Goal: Complete application form

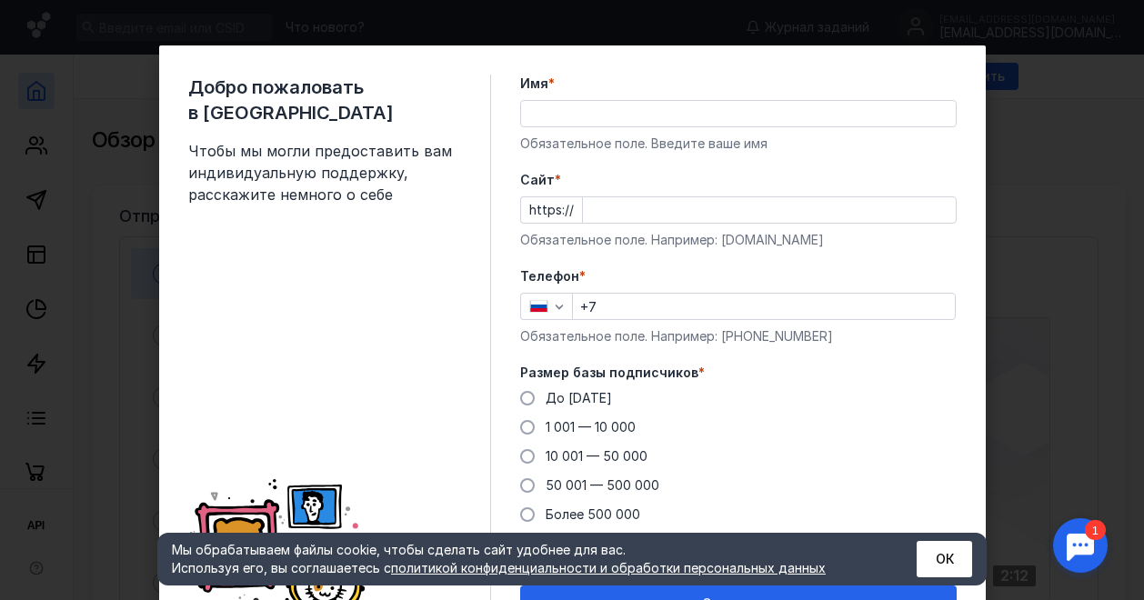
click at [669, 116] on input "Имя *" at bounding box center [738, 113] width 435 height 25
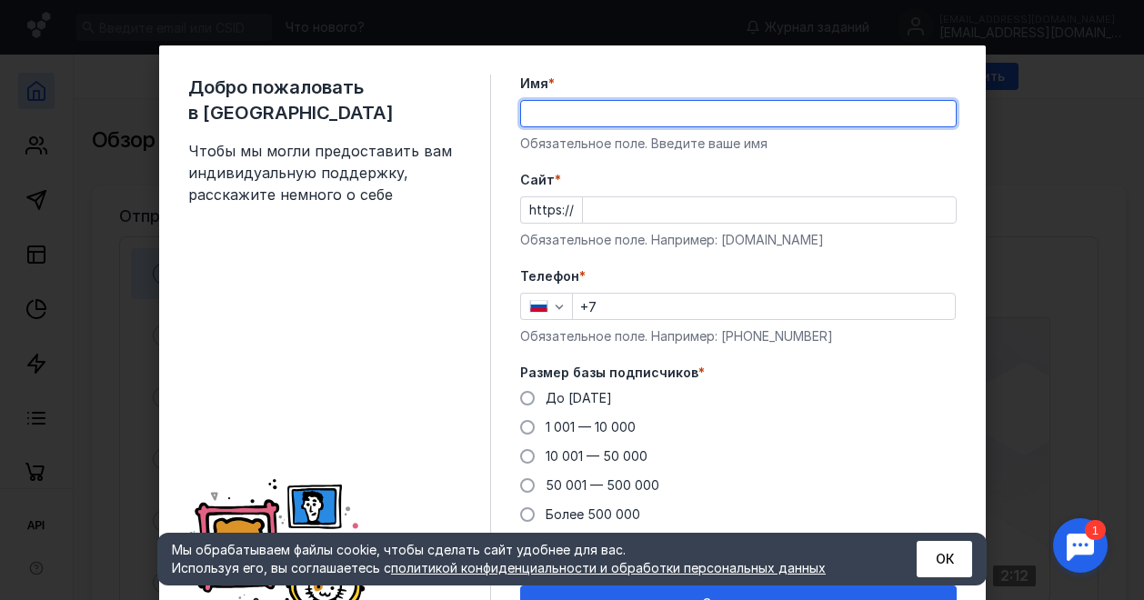
type input "Медиаплан «Заряд Q»"
drag, startPoint x: 685, startPoint y: 114, endPoint x: 479, endPoint y: 114, distance: 206.4
click at [479, 114] on div "Добро пожаловать в Sendsay Чтобы мы могли предоставить вам индивидуальную подде…" at bounding box center [572, 347] width 826 height 605
drag, startPoint x: 615, startPoint y: 116, endPoint x: 545, endPoint y: 111, distance: 71.1
click at [545, 111] on input "Имя *" at bounding box center [738, 113] width 435 height 25
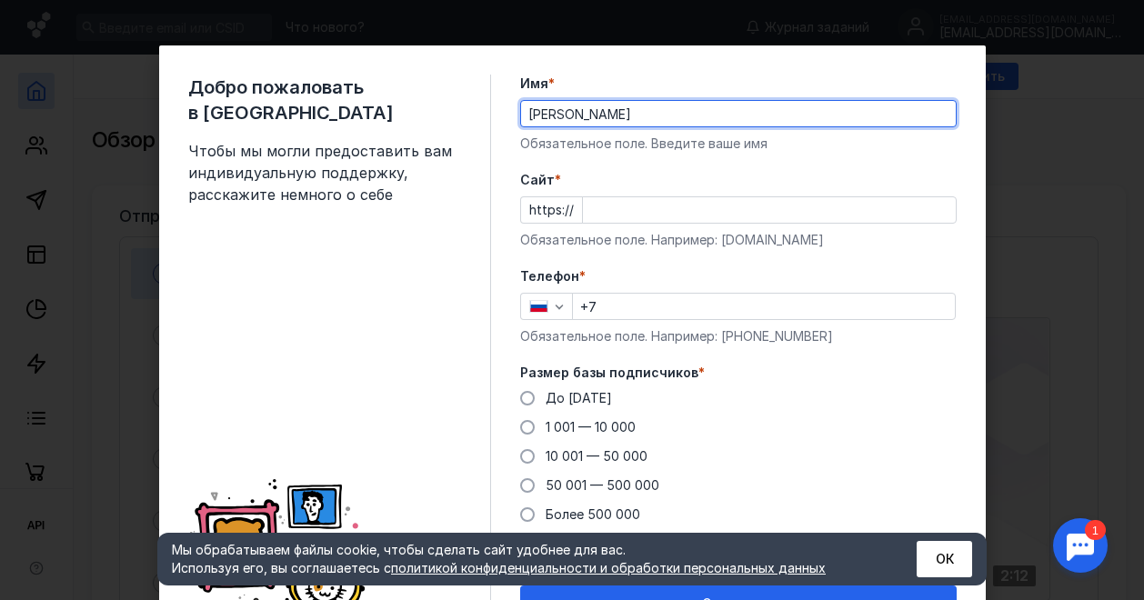
drag, startPoint x: 725, startPoint y: 114, endPoint x: 561, endPoint y: 116, distance: 163.7
click at [561, 116] on input "[PERSON_NAME]" at bounding box center [738, 113] width 435 height 25
type input "[PERSON_NAME]"
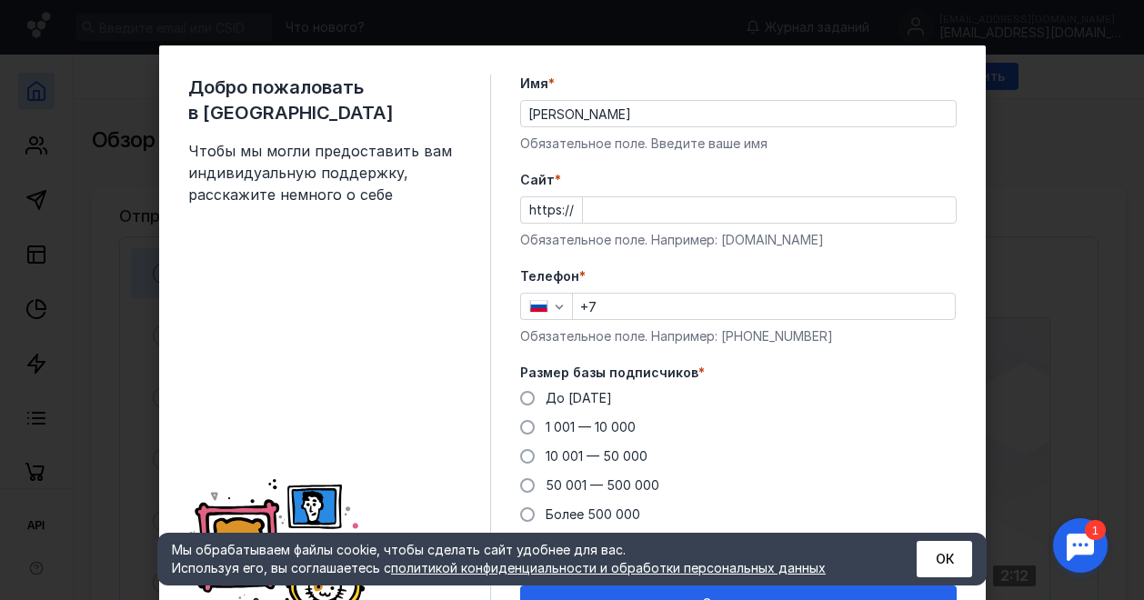
click at [865, 76] on label "Имя *" at bounding box center [738, 84] width 436 height 18
click at [865, 101] on input "[PERSON_NAME]" at bounding box center [738, 113] width 435 height 25
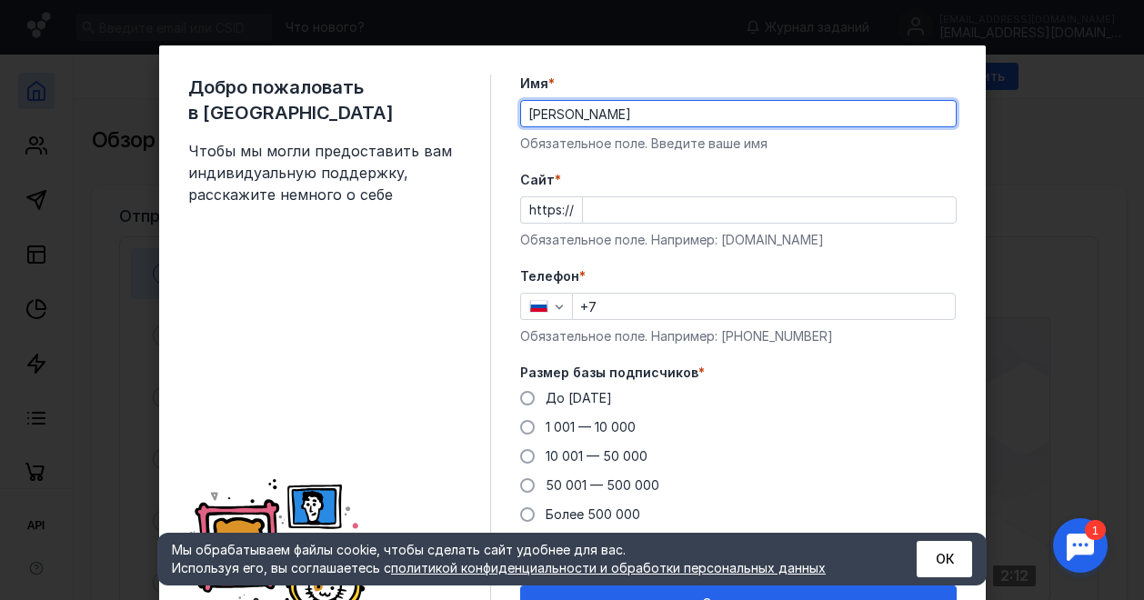
click at [548, 80] on span "*" at bounding box center [551, 84] width 6 height 18
click at [543, 101] on input "[PERSON_NAME]" at bounding box center [738, 113] width 435 height 25
click at [913, 309] on input "+7" at bounding box center [764, 306] width 382 height 25
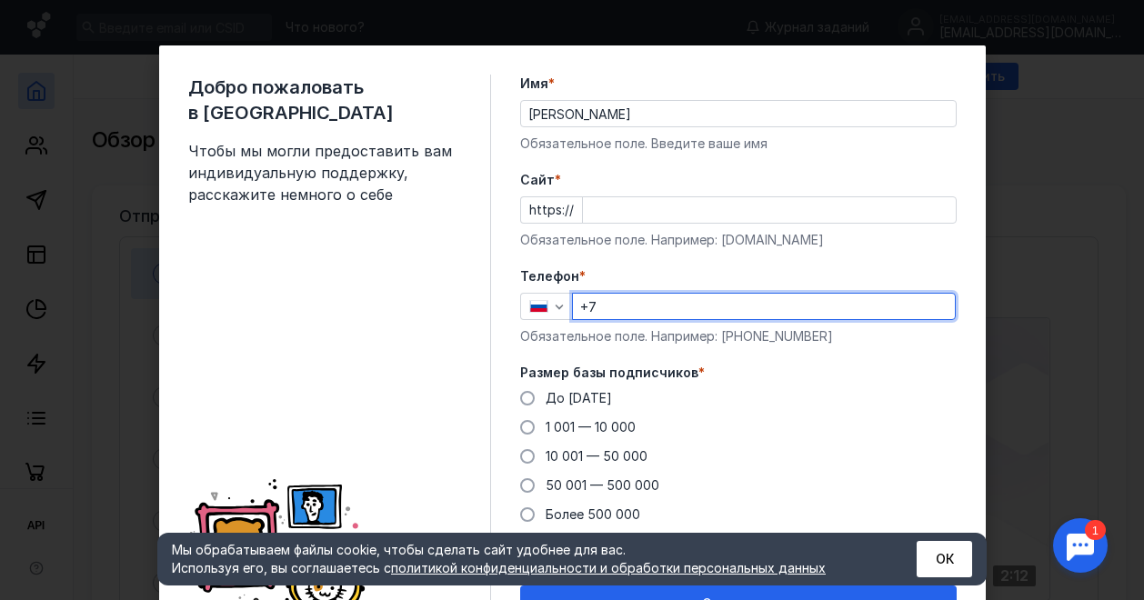
type input "[PHONE_NUMBER]"
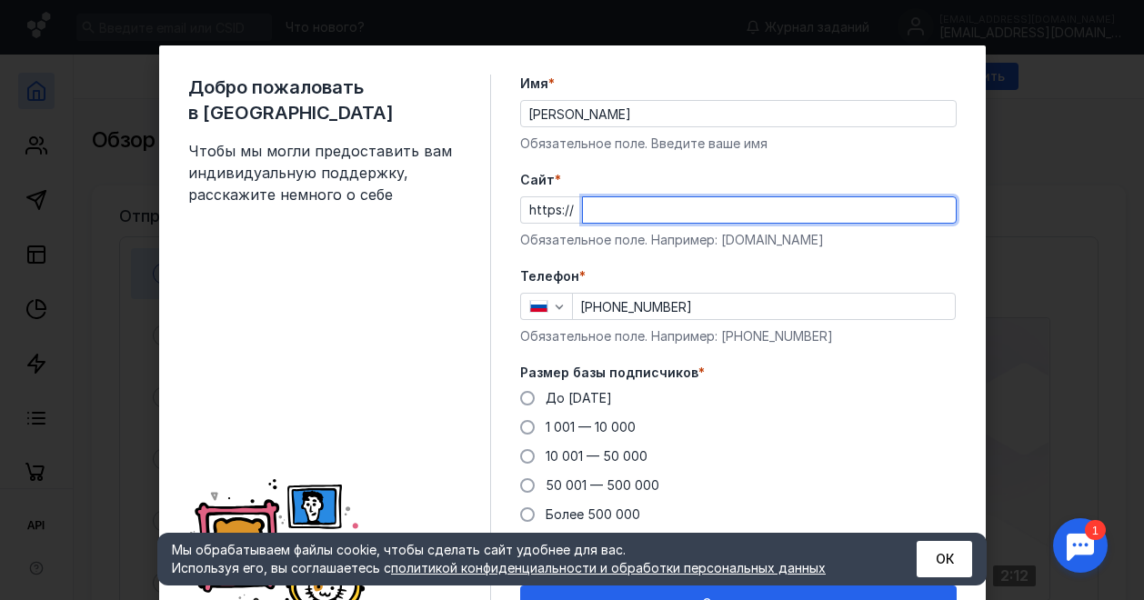
click at [789, 210] on input "Cайт *" at bounding box center [769, 209] width 373 height 25
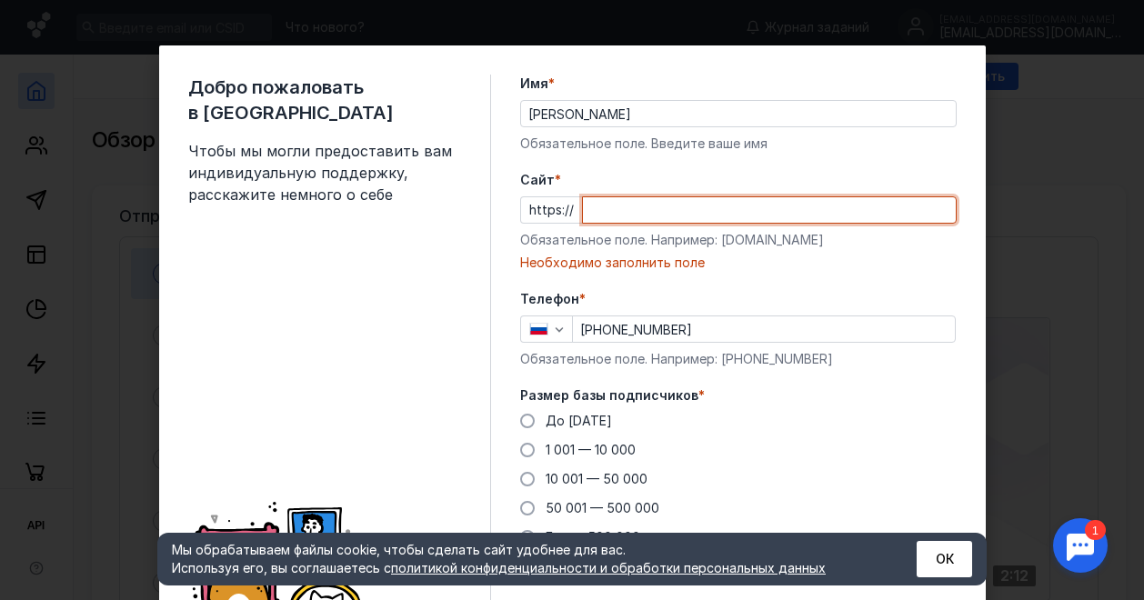
paste input "[DOMAIN_NAME][URL]"
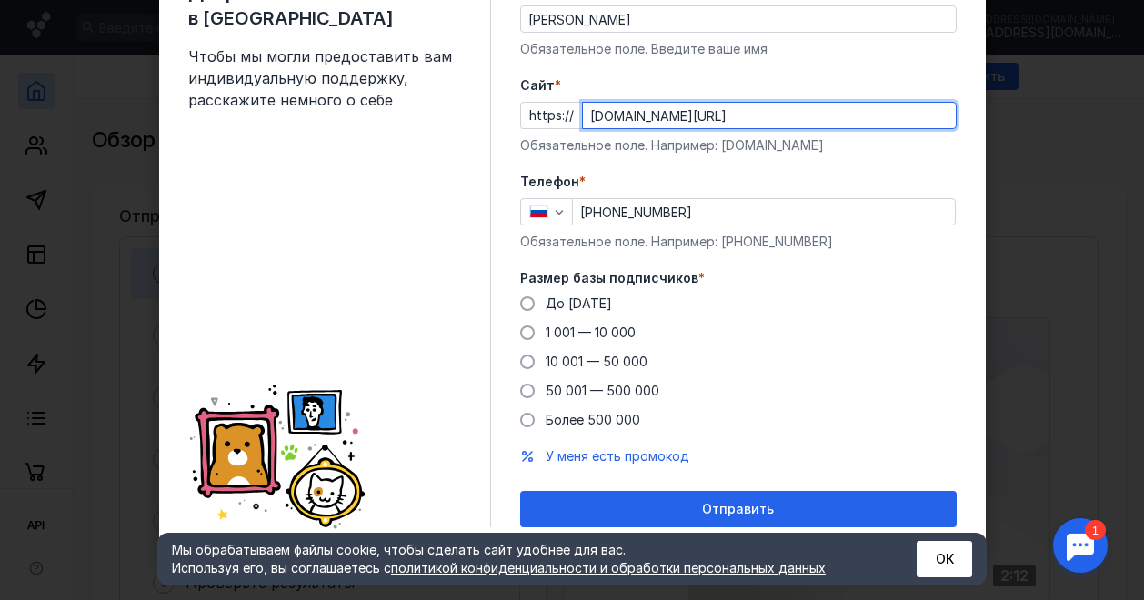
scroll to position [96, 0]
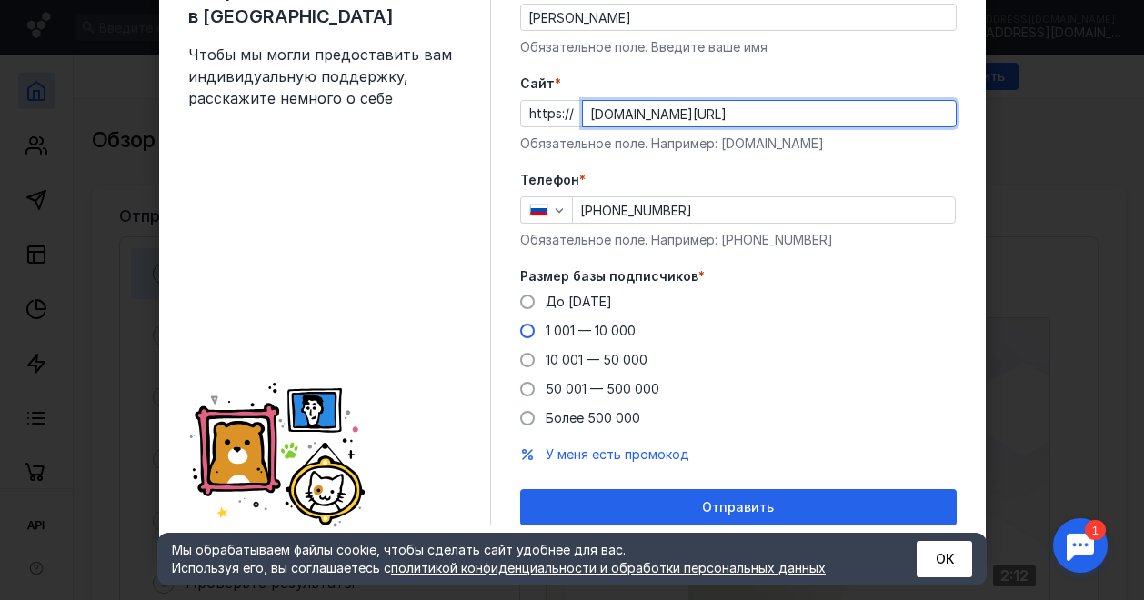
type input "[DOMAIN_NAME][URL]"
click at [520, 336] on span at bounding box center [527, 331] width 15 height 15
click at [0, 0] on input "1 001 — 10 000" at bounding box center [0, 0] width 0 height 0
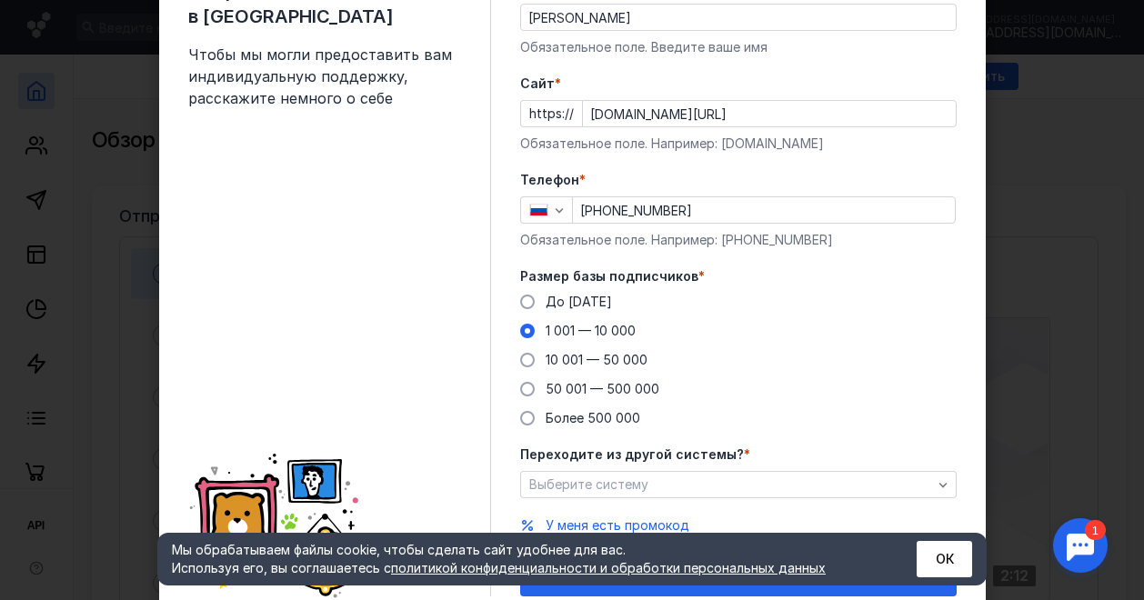
scroll to position [167, 0]
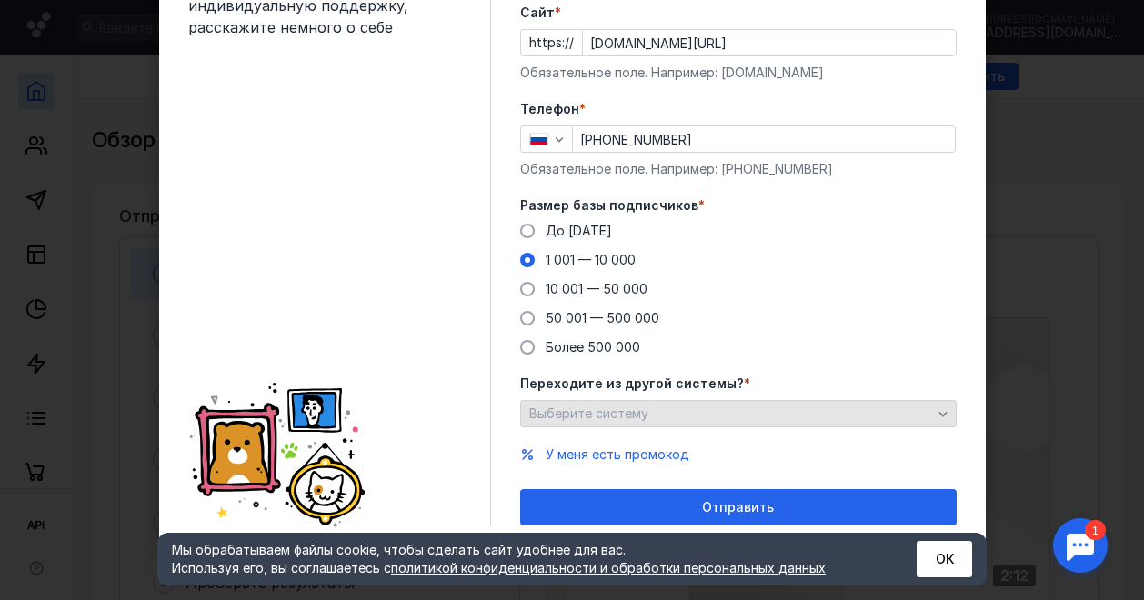
click at [935, 410] on icon "button" at bounding box center [942, 413] width 15 height 15
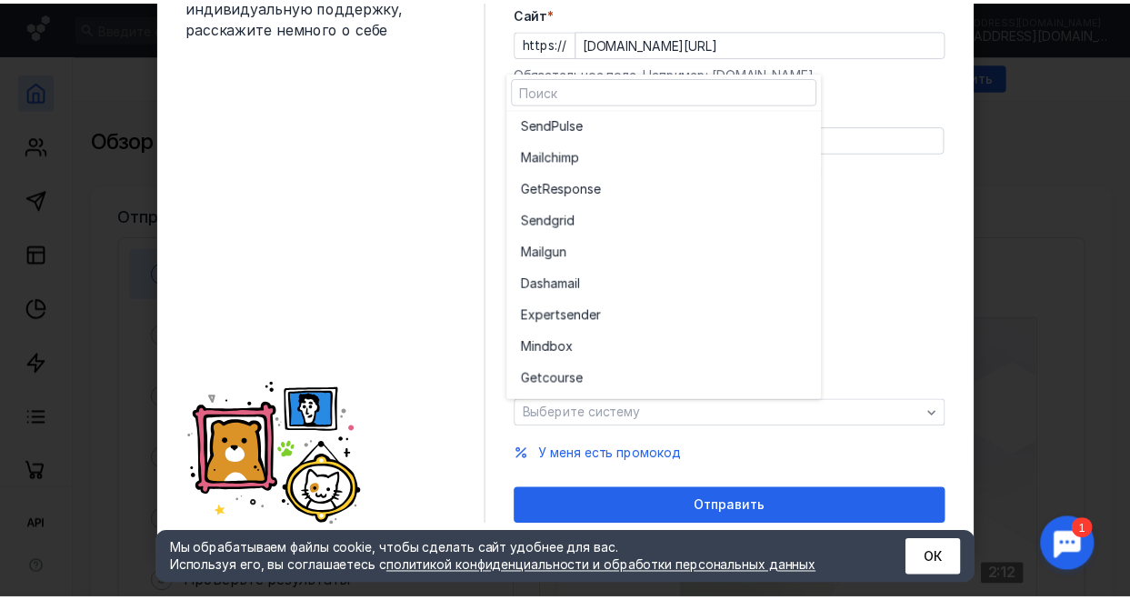
scroll to position [100, 0]
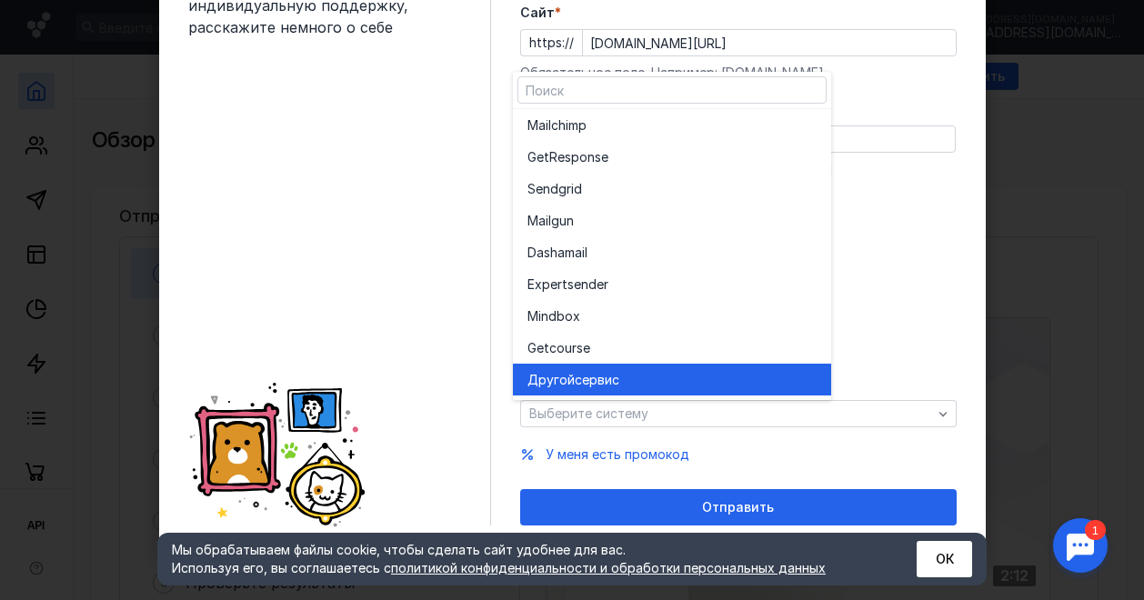
click at [675, 382] on div "Другой сервис" at bounding box center [671, 380] width 289 height 18
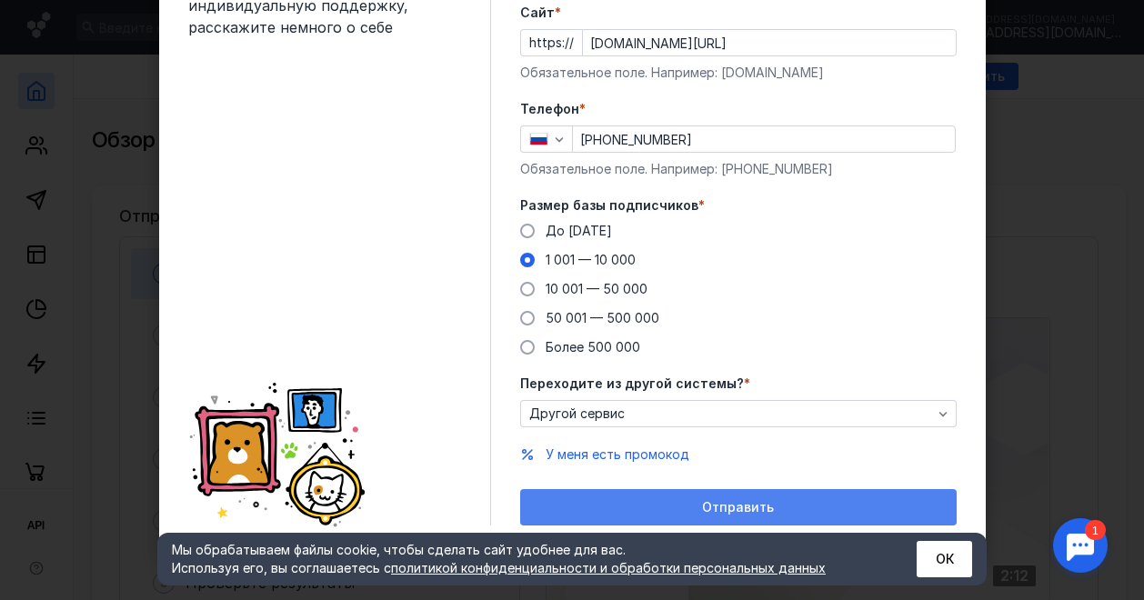
click at [696, 517] on div "Отправить" at bounding box center [738, 507] width 436 height 36
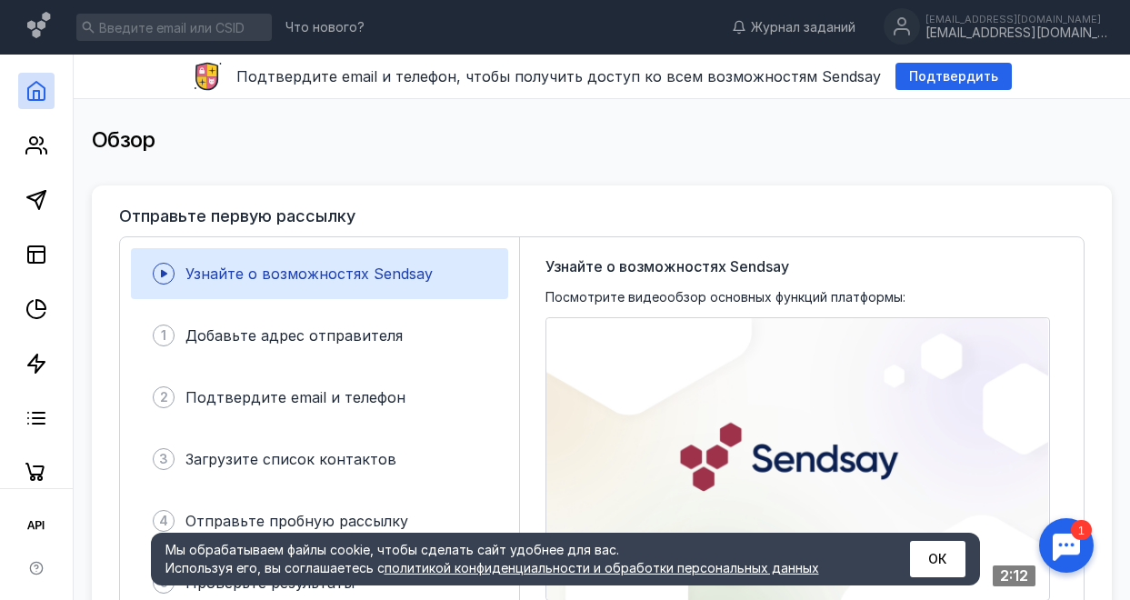
scroll to position [0, 0]
